Goal: Task Accomplishment & Management: Manage account settings

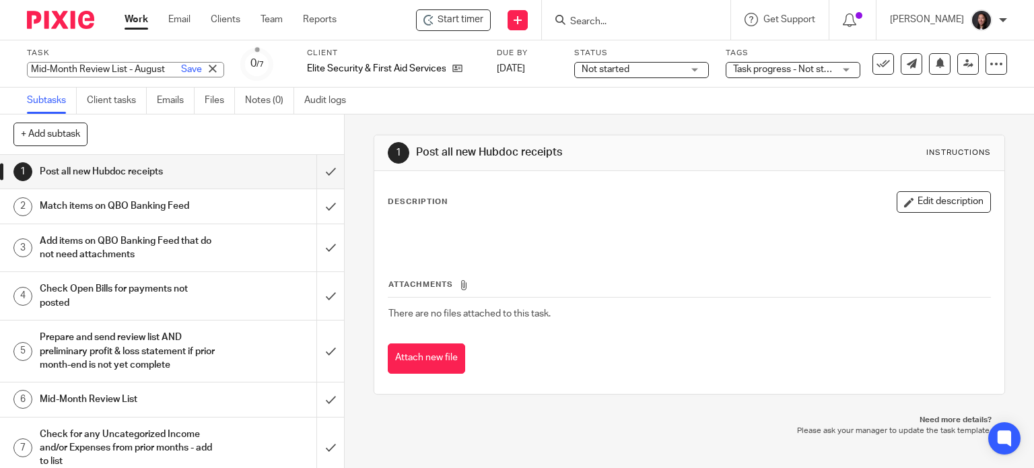
click at [131, 20] on link "Work" at bounding box center [137, 19] width 24 height 13
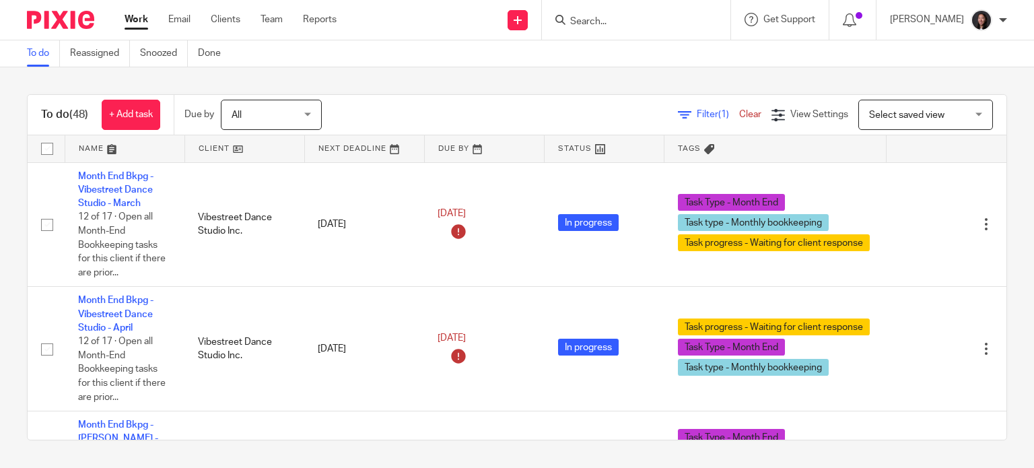
click at [243, 152] on link at bounding box center [244, 148] width 119 height 27
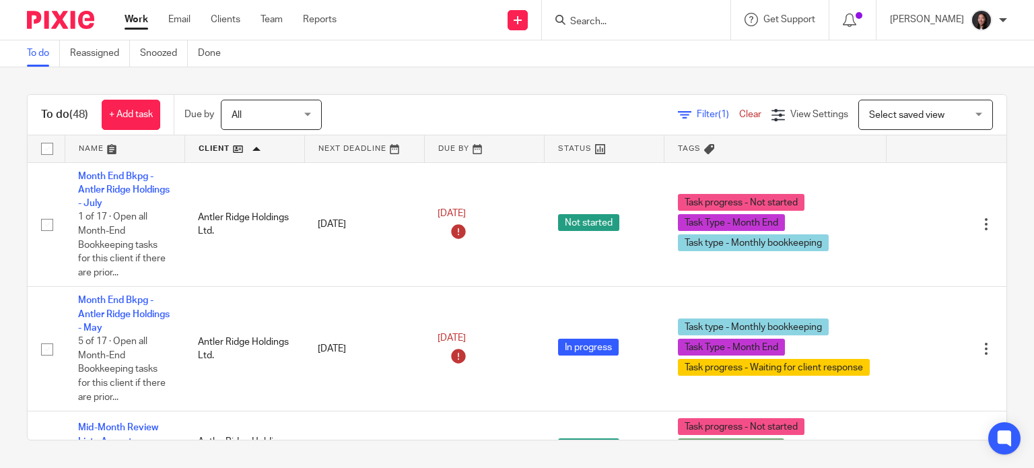
click at [881, 110] on span "Select saved view" at bounding box center [906, 114] width 75 height 9
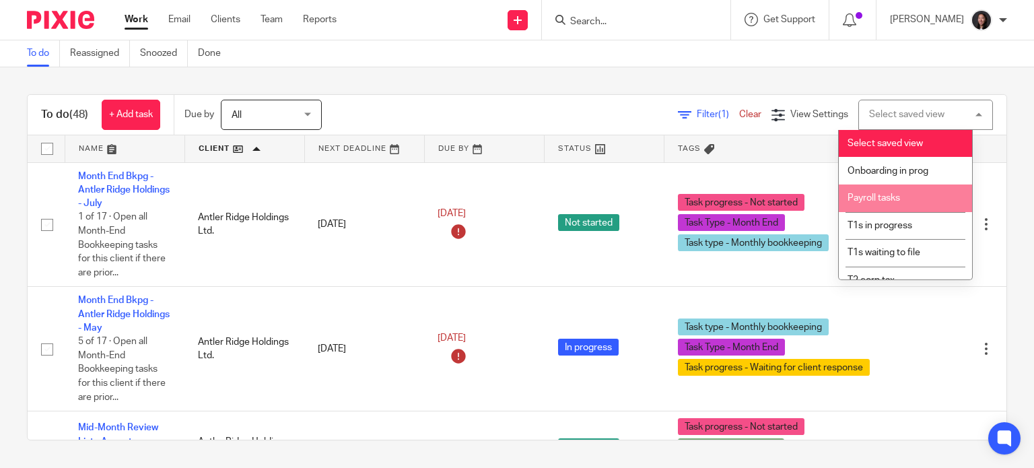
click at [875, 197] on span "Payroll tasks" at bounding box center [874, 197] width 53 height 9
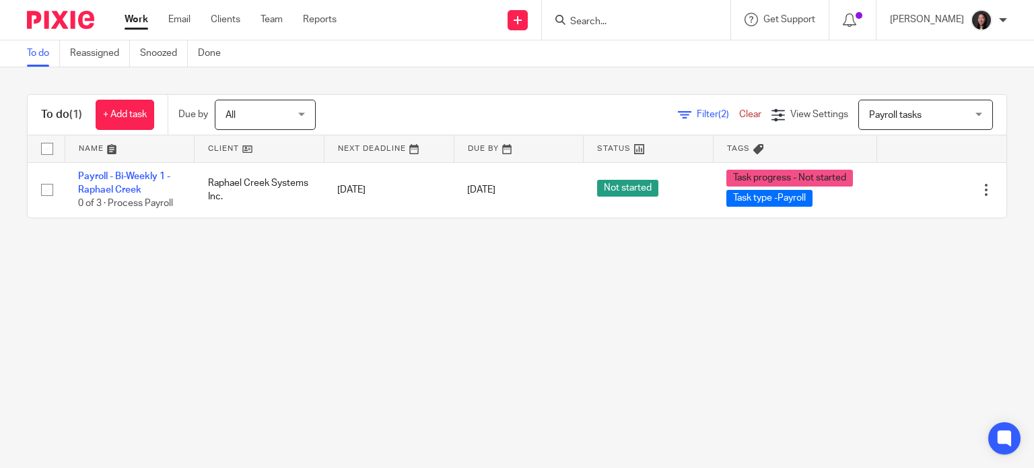
click at [869, 115] on span "Payroll tasks" at bounding box center [895, 114] width 53 height 9
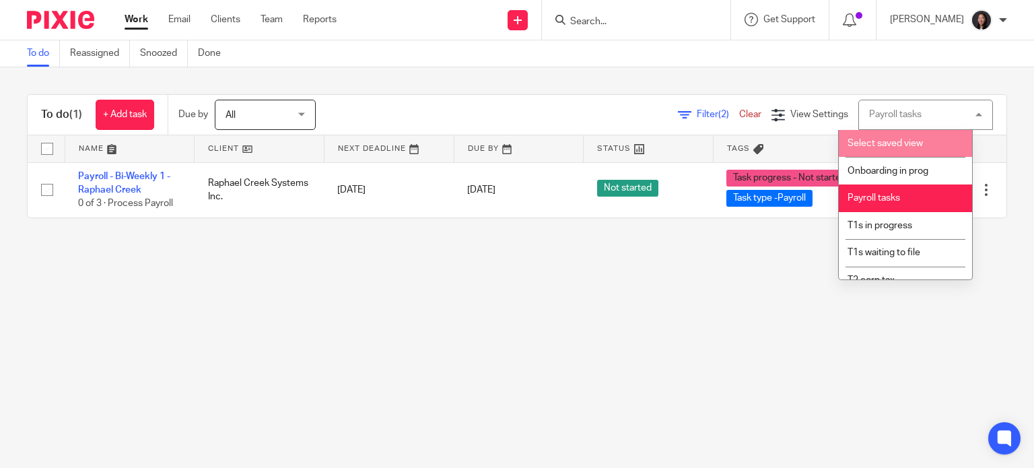
click at [863, 147] on span "Select saved view" at bounding box center [885, 143] width 75 height 9
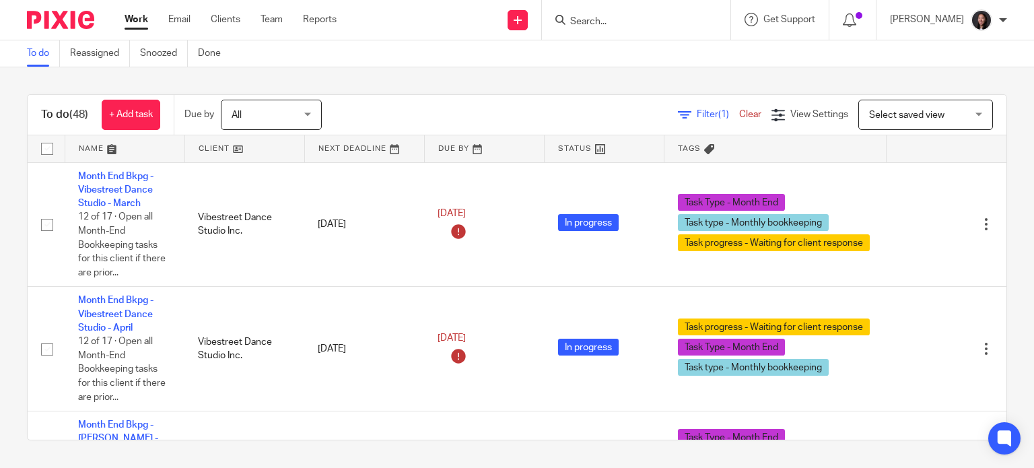
click at [244, 154] on link at bounding box center [244, 148] width 119 height 27
